Goal: Transaction & Acquisition: Purchase product/service

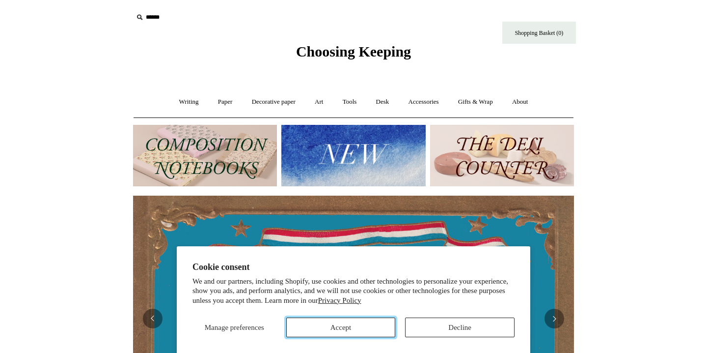
click at [344, 332] on button "Accept" at bounding box center [341, 327] width 110 height 20
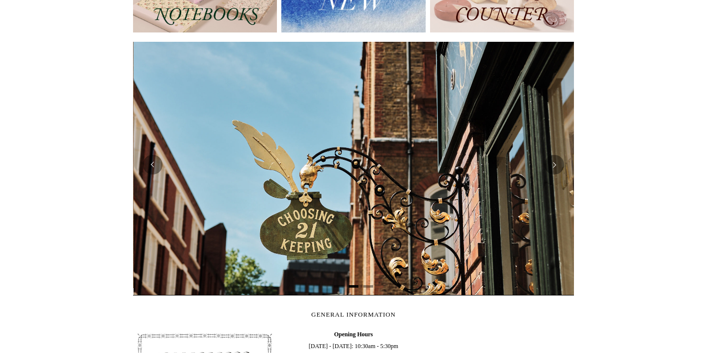
scroll to position [156, 0]
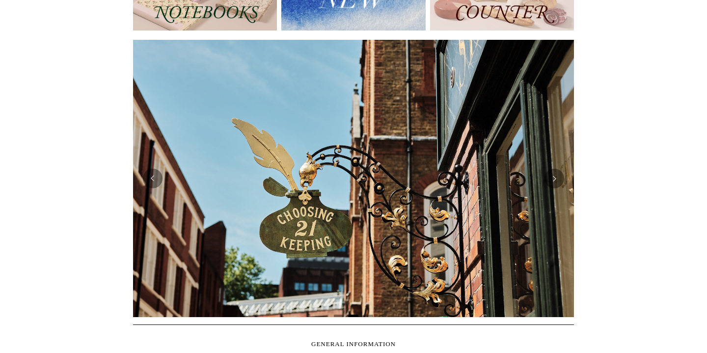
click at [554, 189] on img at bounding box center [353, 178] width 441 height 277
click at [556, 177] on button "Next" at bounding box center [555, 178] width 20 height 20
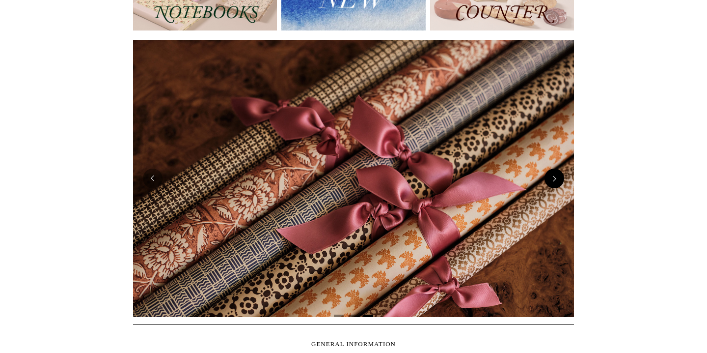
click at [556, 177] on button "Next" at bounding box center [555, 178] width 20 height 20
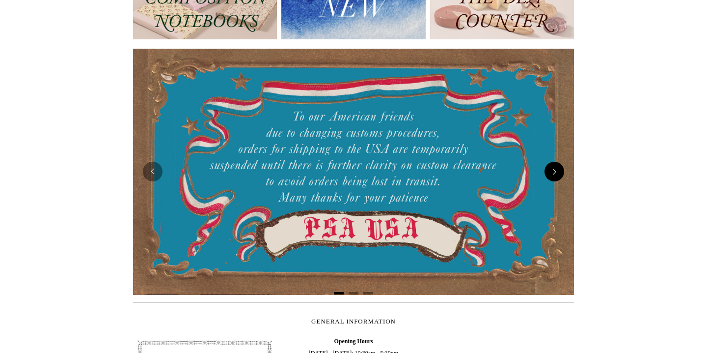
scroll to position [0, 0]
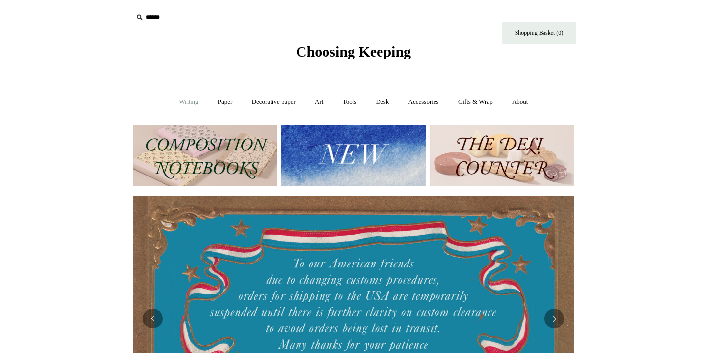
click at [191, 102] on link "Writing +" at bounding box center [188, 102] width 37 height 26
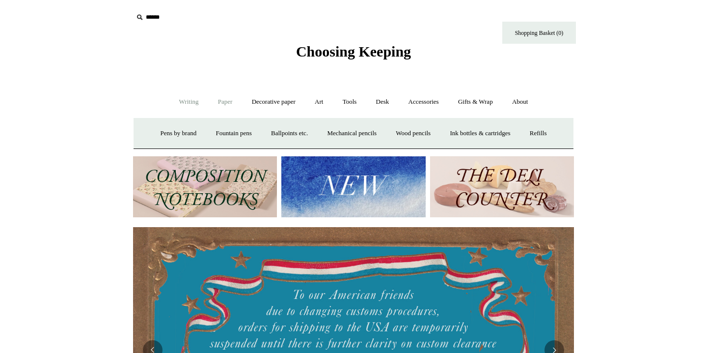
click at [228, 104] on link "Paper +" at bounding box center [225, 102] width 32 height 26
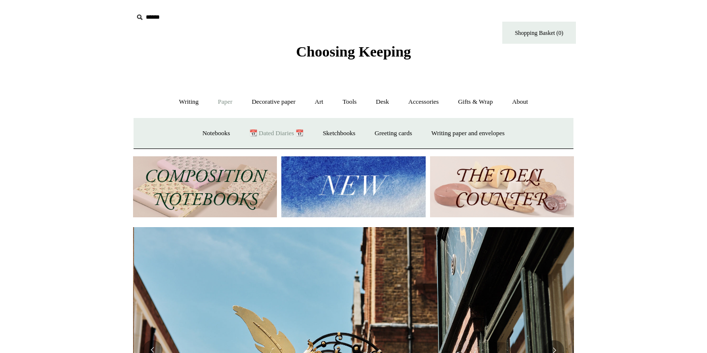
scroll to position [0, 441]
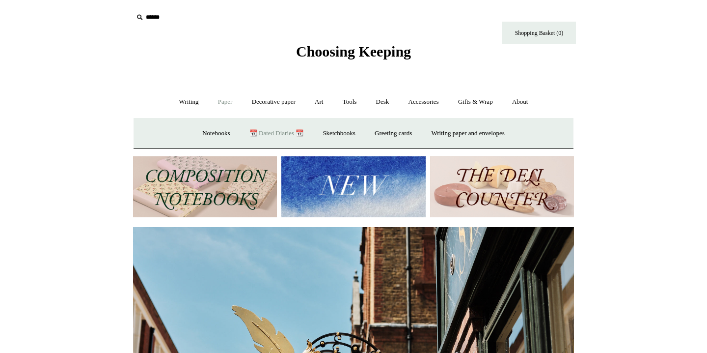
click at [265, 133] on link "📆 Dated Diaries 📆" at bounding box center [277, 133] width 72 height 26
